Goal: Find specific page/section: Find specific page/section

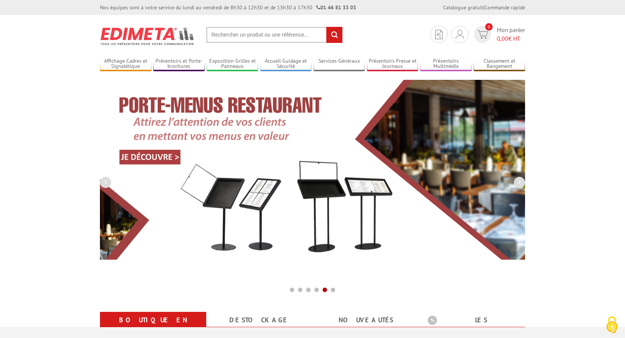
click at [253, 36] on input "text" at bounding box center [274, 35] width 136 height 16
click at [238, 31] on input "text" at bounding box center [274, 35] width 136 height 16
type input "É"
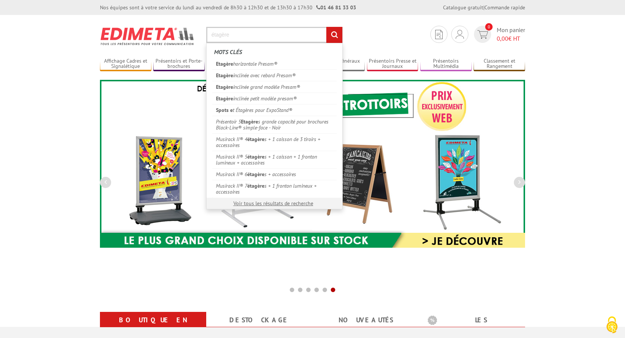
type input "étagère"
click at [334, 35] on input "rechercher" at bounding box center [334, 35] width 16 height 16
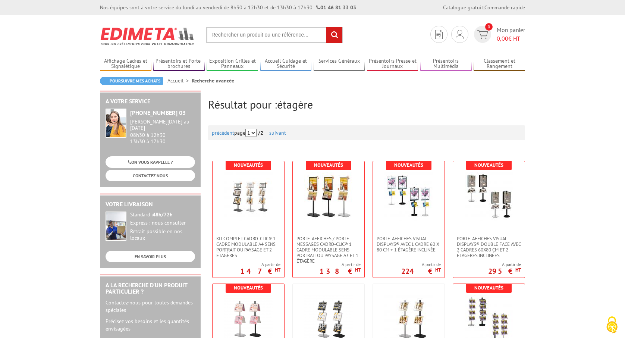
click at [250, 34] on input "text" at bounding box center [274, 35] width 136 height 16
type input "présentoir chapeau"
click at [334, 35] on input "rechercher" at bounding box center [334, 35] width 16 height 16
